Goal: Check status: Check status

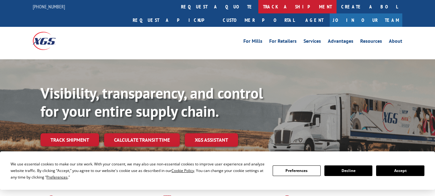
click at [258, 6] on link "track a shipment" at bounding box center [297, 6] width 78 height 13
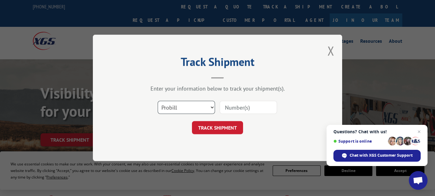
click at [211, 108] on select "Select category... Probill BOL PO" at bounding box center [186, 107] width 57 height 13
select select "bol"
click at [158, 101] on select "Select category... Probill BOL PO" at bounding box center [186, 107] width 57 height 13
click at [237, 107] on input at bounding box center [248, 107] width 57 height 13
paste input "5612782929"
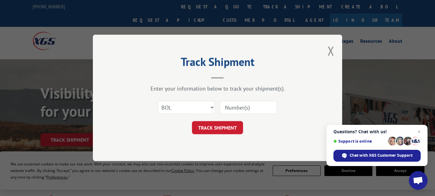
type input "5612782929"
click button "TRACK SHIPMENT" at bounding box center [217, 127] width 51 height 13
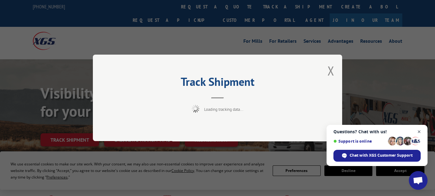
click at [419, 130] on span "Close chat" at bounding box center [420, 132] width 8 height 8
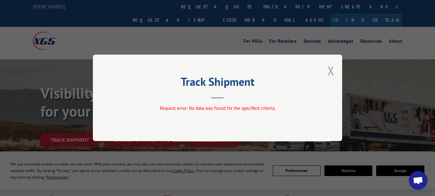
click at [331, 68] on button "Close modal" at bounding box center [331, 70] width 7 height 17
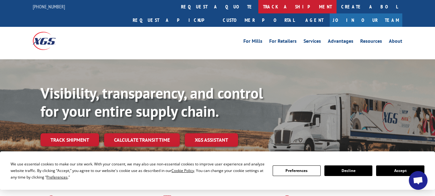
click at [258, 7] on link "track a shipment" at bounding box center [297, 6] width 78 height 13
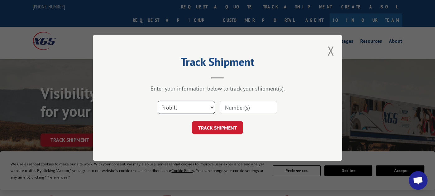
click at [179, 104] on select "Select category... Probill BOL PO" at bounding box center [186, 107] width 57 height 13
click at [158, 101] on select "Select category... Probill BOL PO" at bounding box center [186, 107] width 57 height 13
click at [230, 107] on input at bounding box center [248, 107] width 57 height 13
paste input "29628978"
type input "529628978"
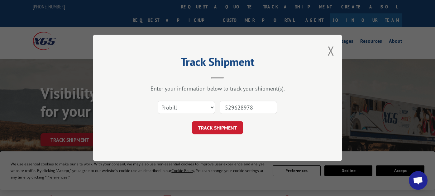
click button "TRACK SHIPMENT" at bounding box center [217, 127] width 51 height 13
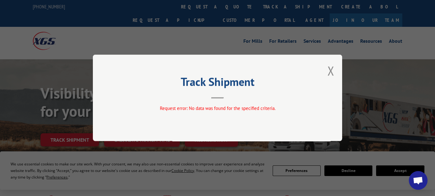
click at [329, 69] on button "Close modal" at bounding box center [331, 70] width 7 height 17
